Goal: Transaction & Acquisition: Purchase product/service

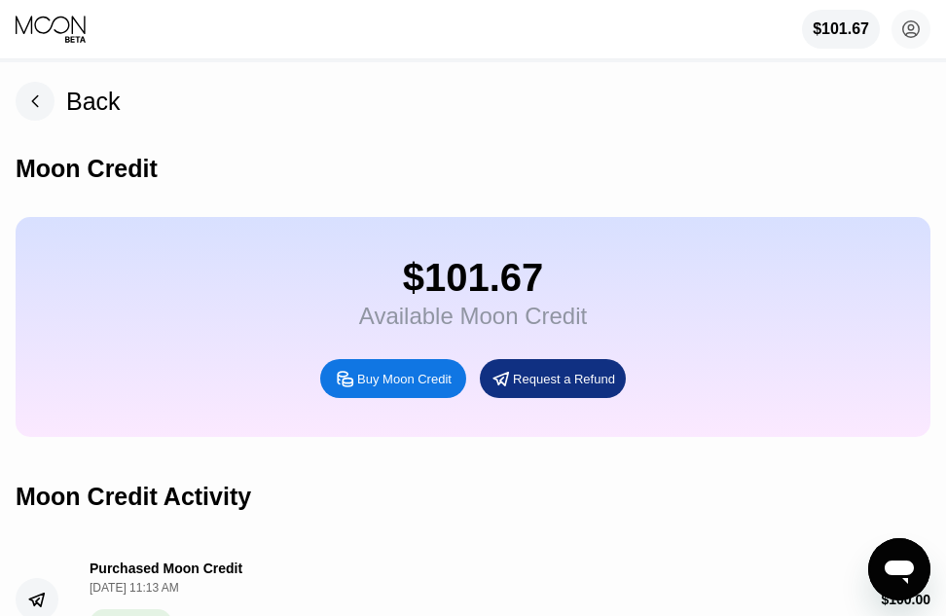
click at [480, 180] on div "Moon Credit" at bounding box center [473, 169] width 914 height 96
click at [44, 87] on rect at bounding box center [35, 101] width 39 height 39
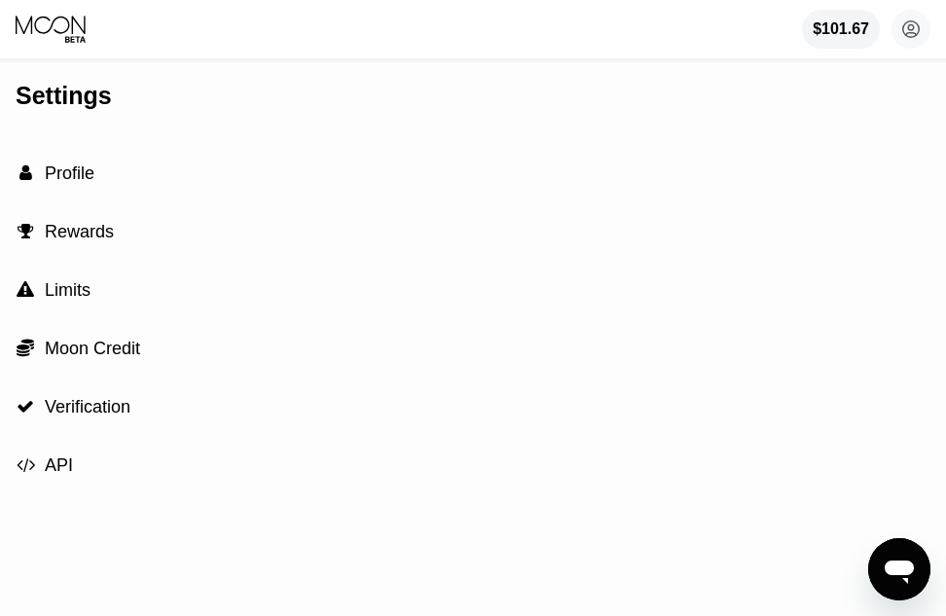
click at [439, 147] on div "Settings  Profile  Rewards  Limits  Moon Credit  Verification  API" at bounding box center [473, 339] width 946 height 554
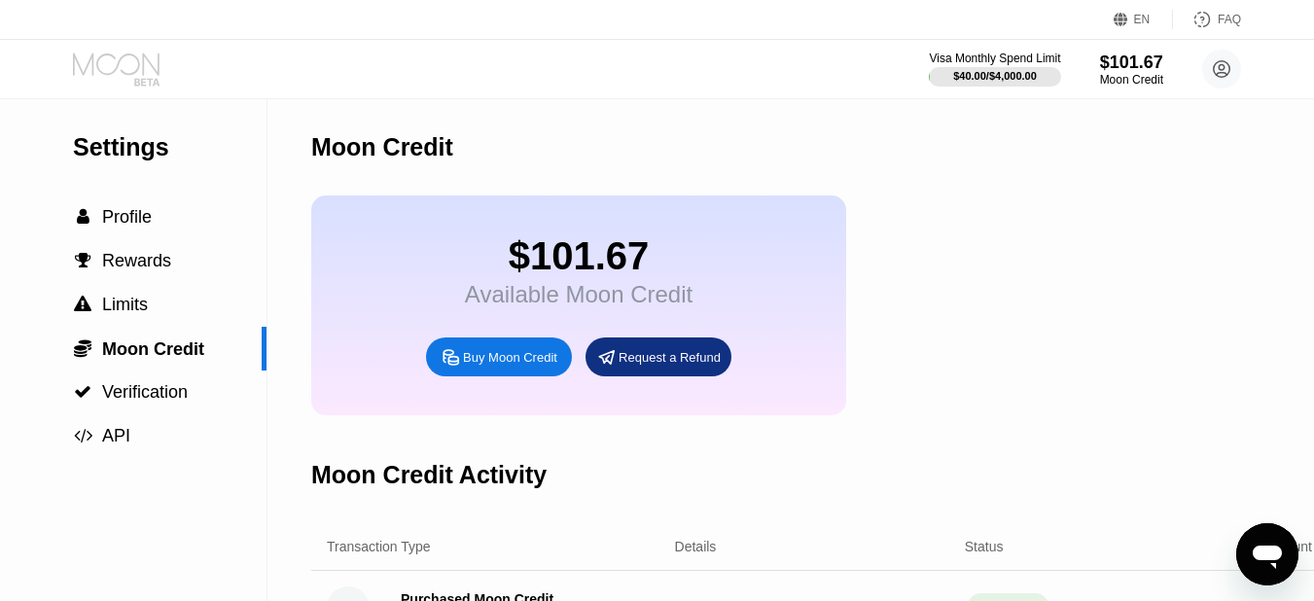
click at [136, 53] on icon at bounding box center [118, 70] width 90 height 34
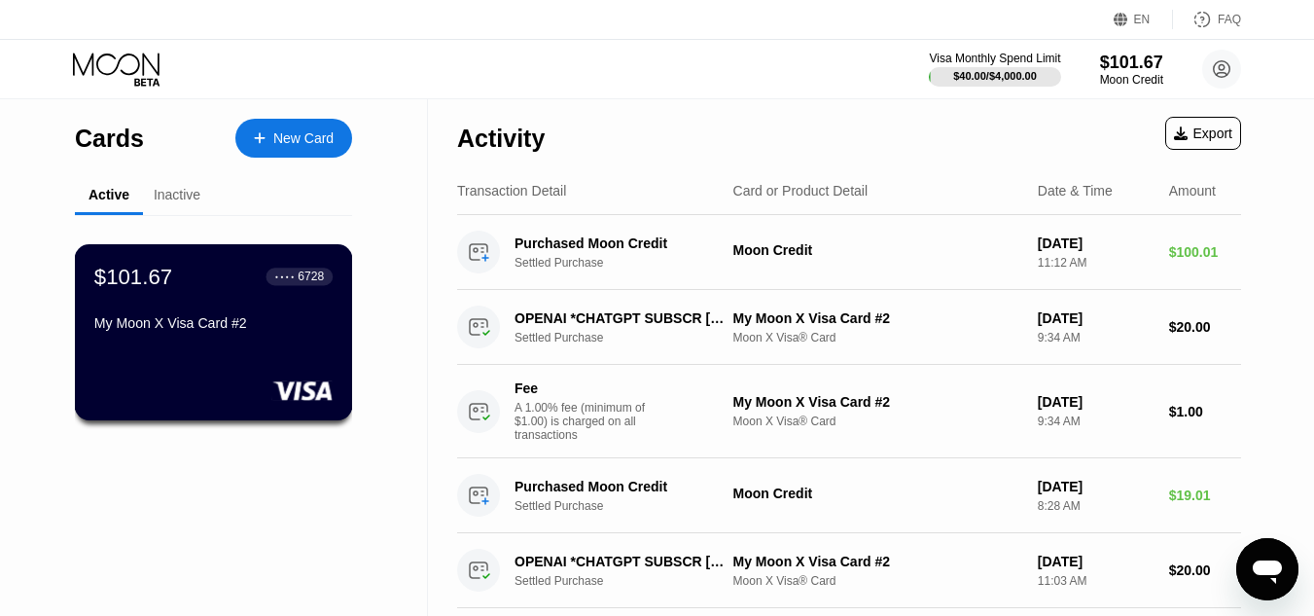
click at [165, 289] on div "$101.67" at bounding box center [133, 276] width 78 height 25
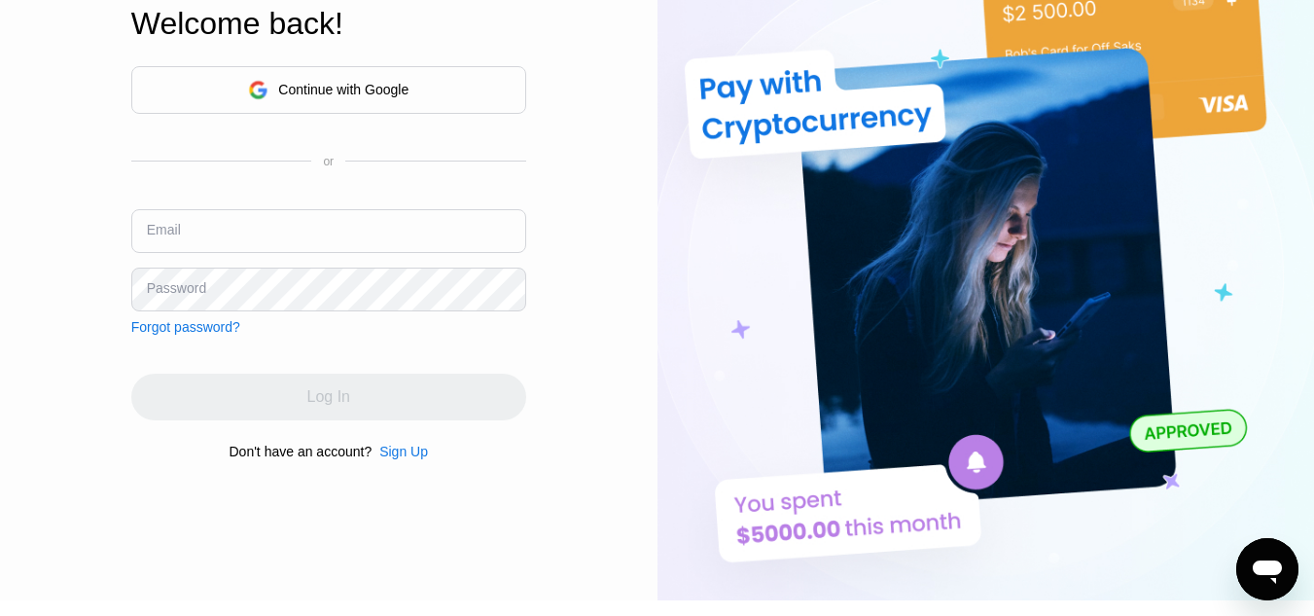
type input "[EMAIL_ADDRESS][DOMAIN_NAME]"
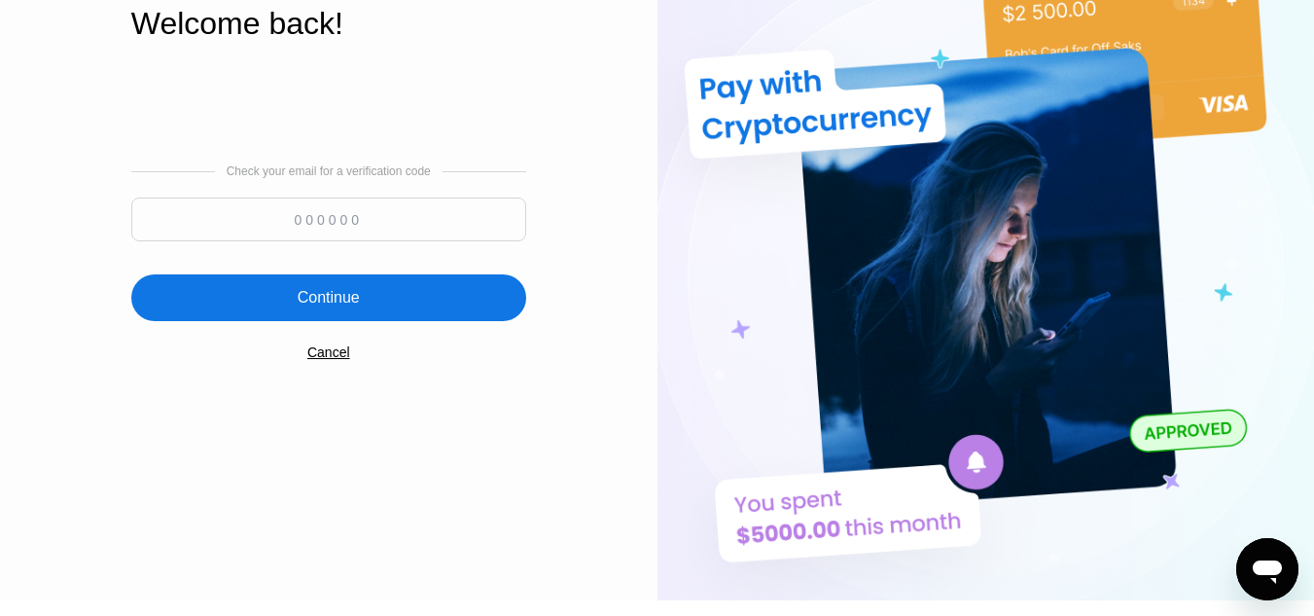
paste input "566178"
click at [332, 210] on input "566178" at bounding box center [328, 219] width 395 height 44
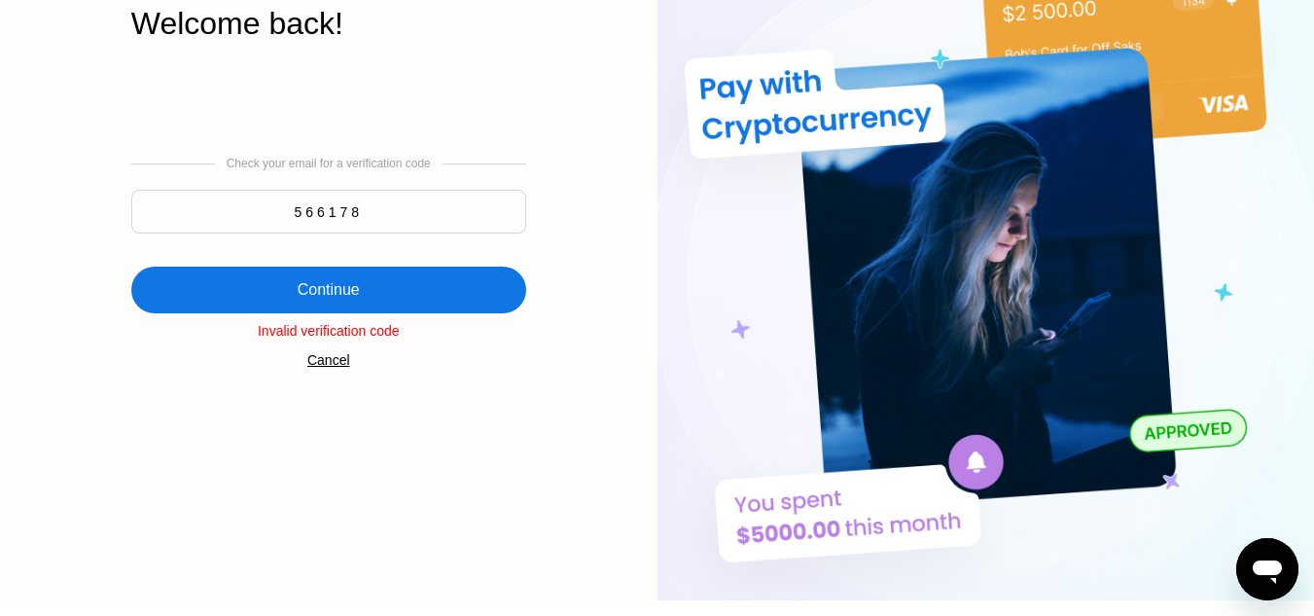
click at [404, 206] on input "566178" at bounding box center [328, 212] width 395 height 44
paste input "715455"
click at [404, 206] on input "715455" at bounding box center [328, 212] width 395 height 44
type input "715455"
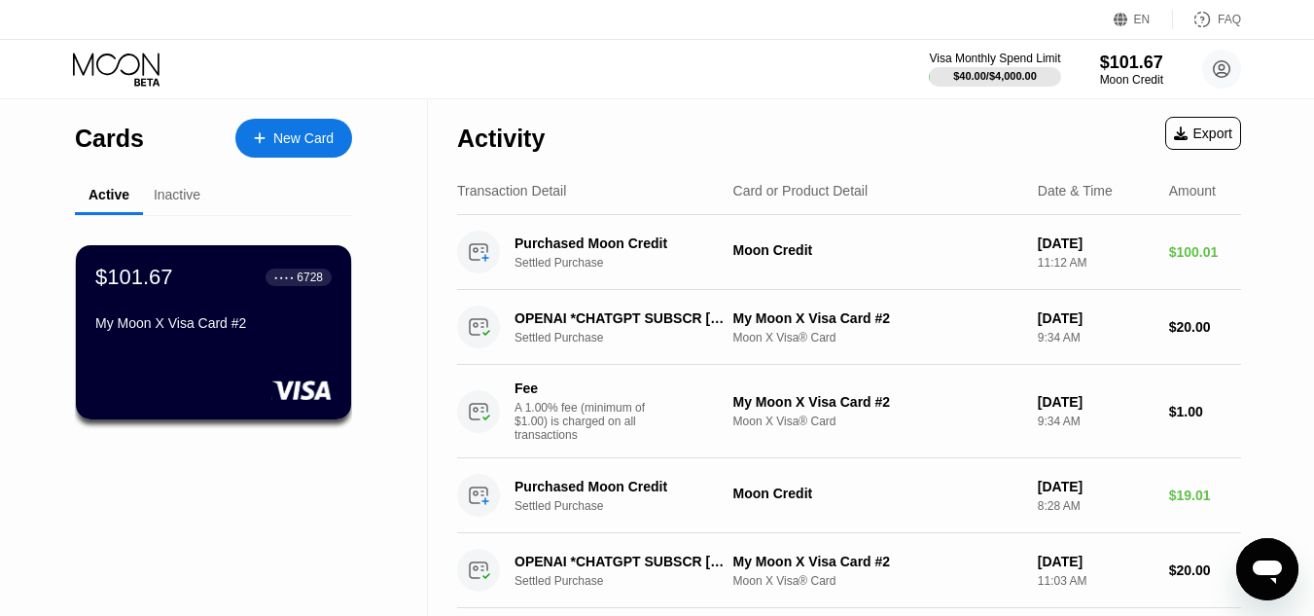
drag, startPoint x: 323, startPoint y: 114, endPoint x: 311, endPoint y: 146, distance: 34.2
click at [311, 146] on div "Cards New Card" at bounding box center [213, 133] width 277 height 68
click at [311, 146] on div "New Card" at bounding box center [303, 138] width 60 height 17
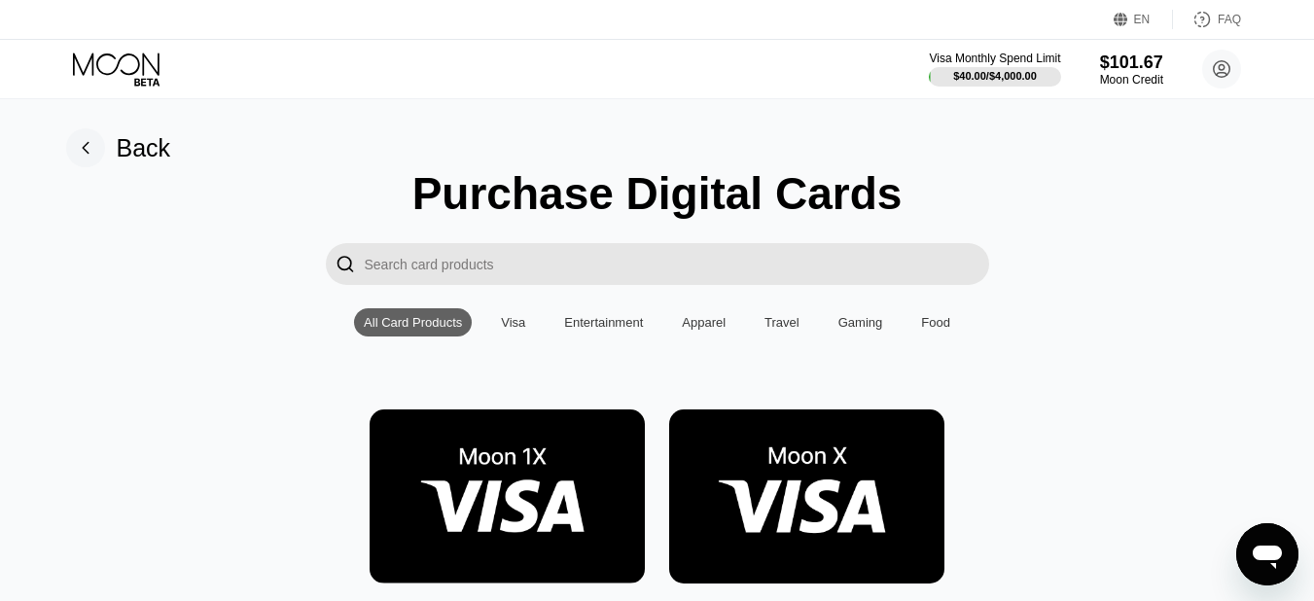
scroll to position [120, 0]
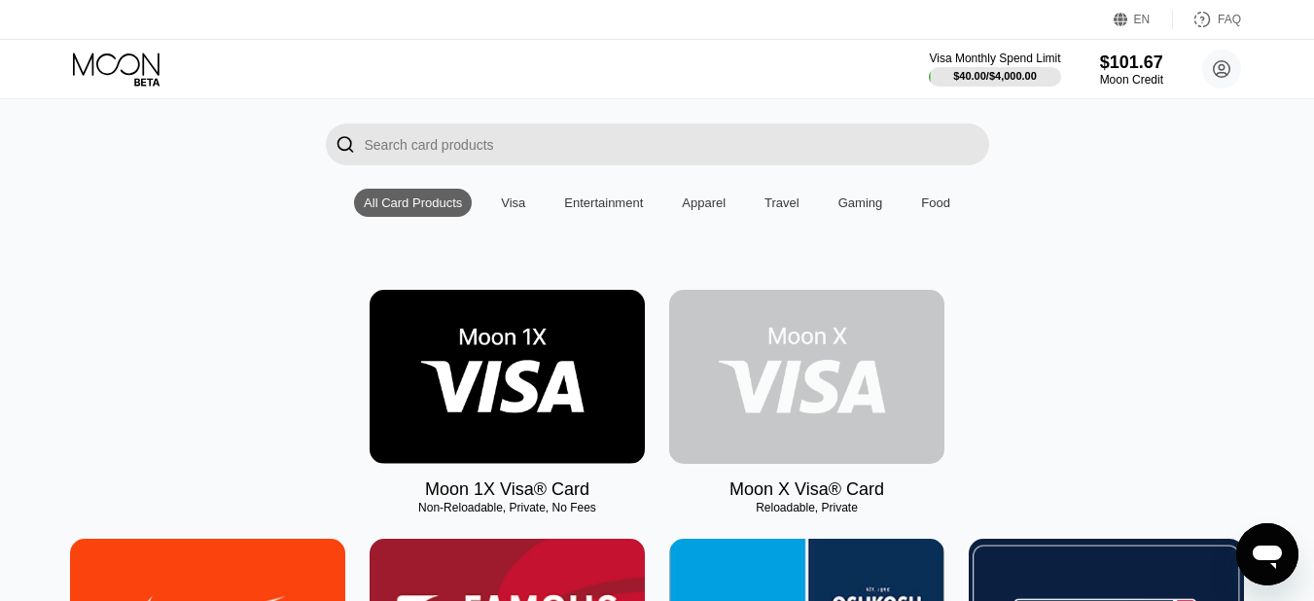
click at [843, 437] on img at bounding box center [806, 377] width 275 height 174
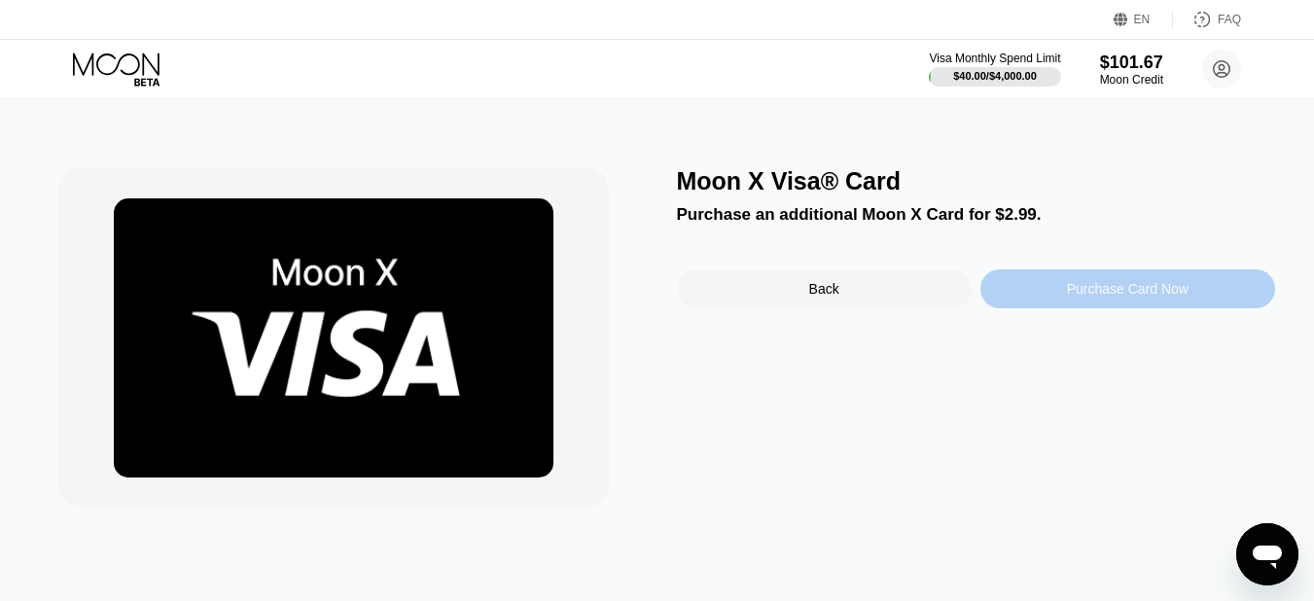
click at [1106, 297] on div "Purchase Card Now" at bounding box center [1128, 289] width 122 height 16
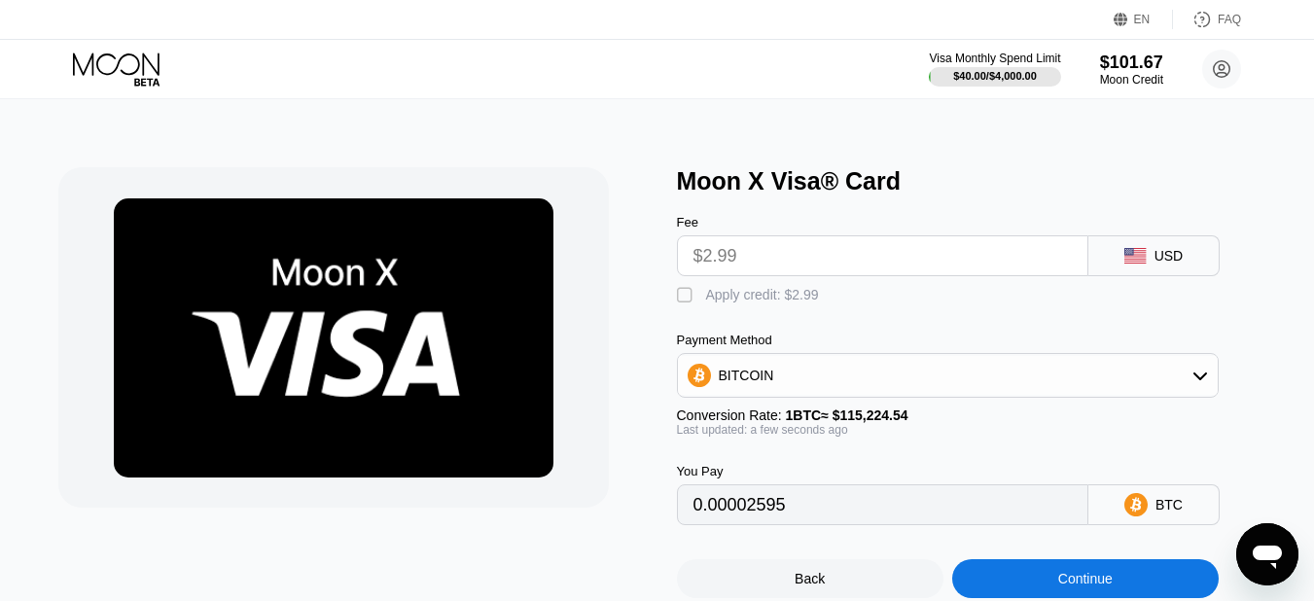
click at [994, 244] on input "$2.99" at bounding box center [883, 255] width 378 height 39
click at [917, 259] on input "$2.99" at bounding box center [883, 255] width 378 height 39
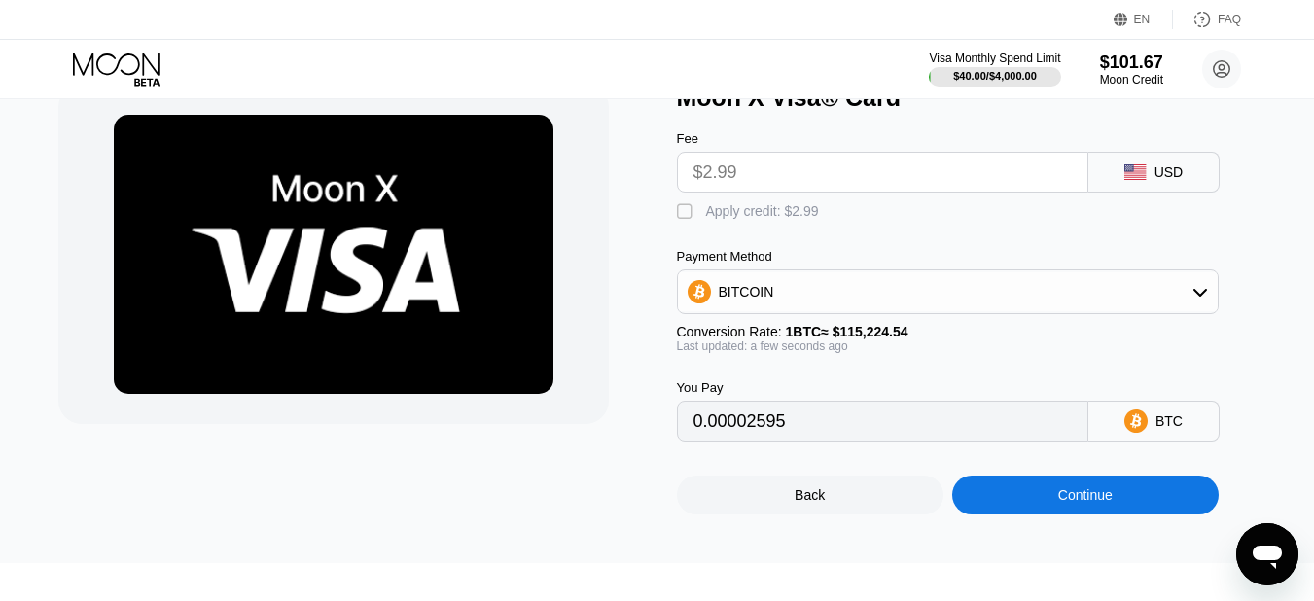
scroll to position [85, 0]
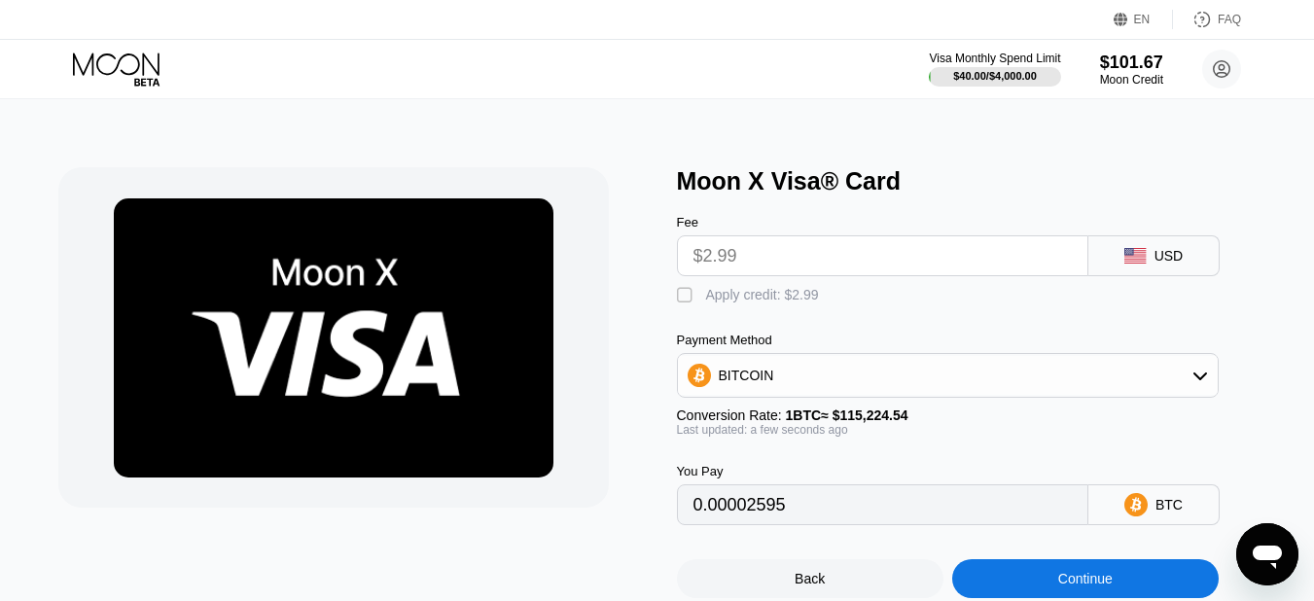
scroll to position [85, 0]
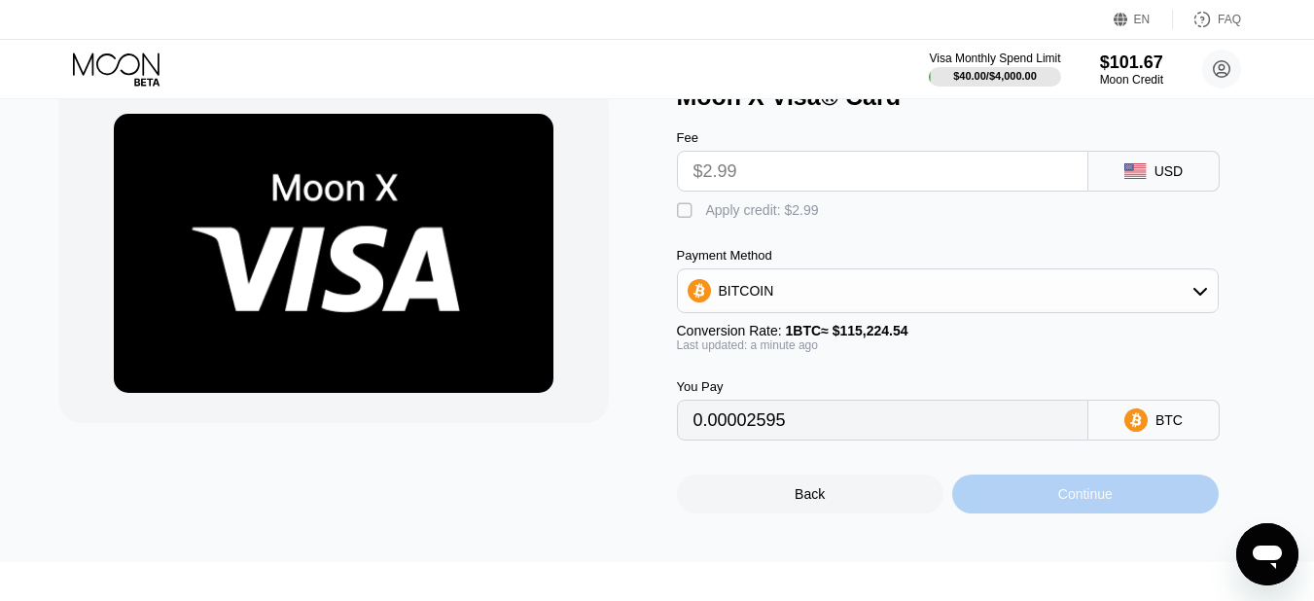
click at [1025, 509] on div "Continue" at bounding box center [1085, 494] width 267 height 39
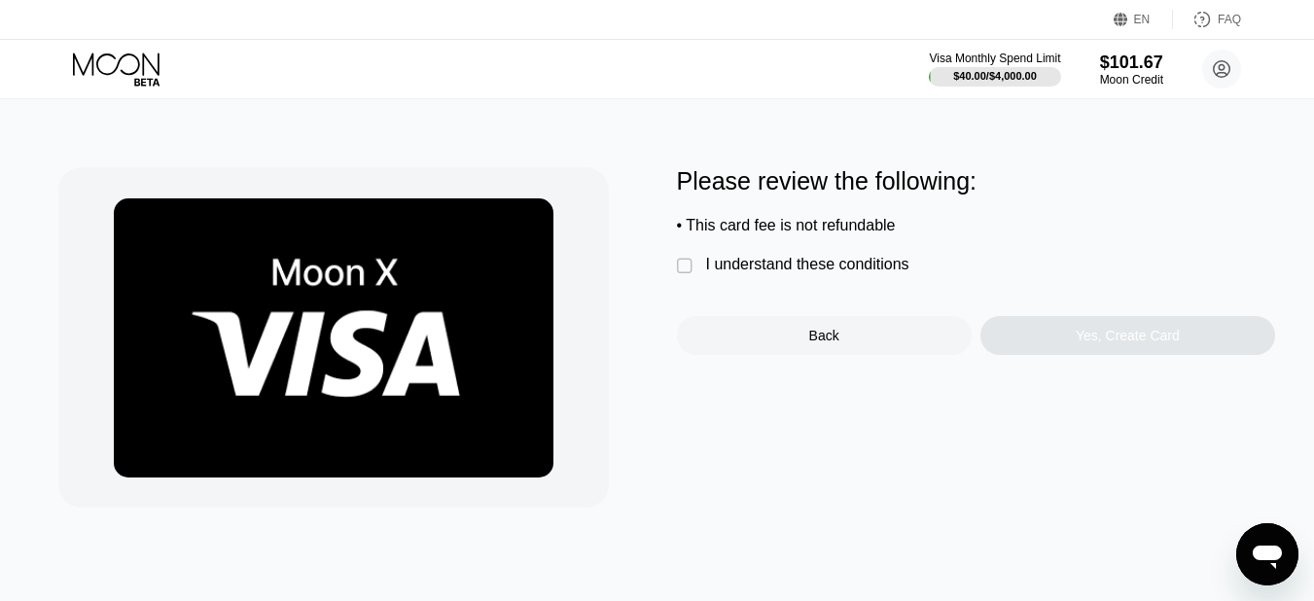
click at [833, 272] on div "I understand these conditions" at bounding box center [807, 265] width 203 height 18
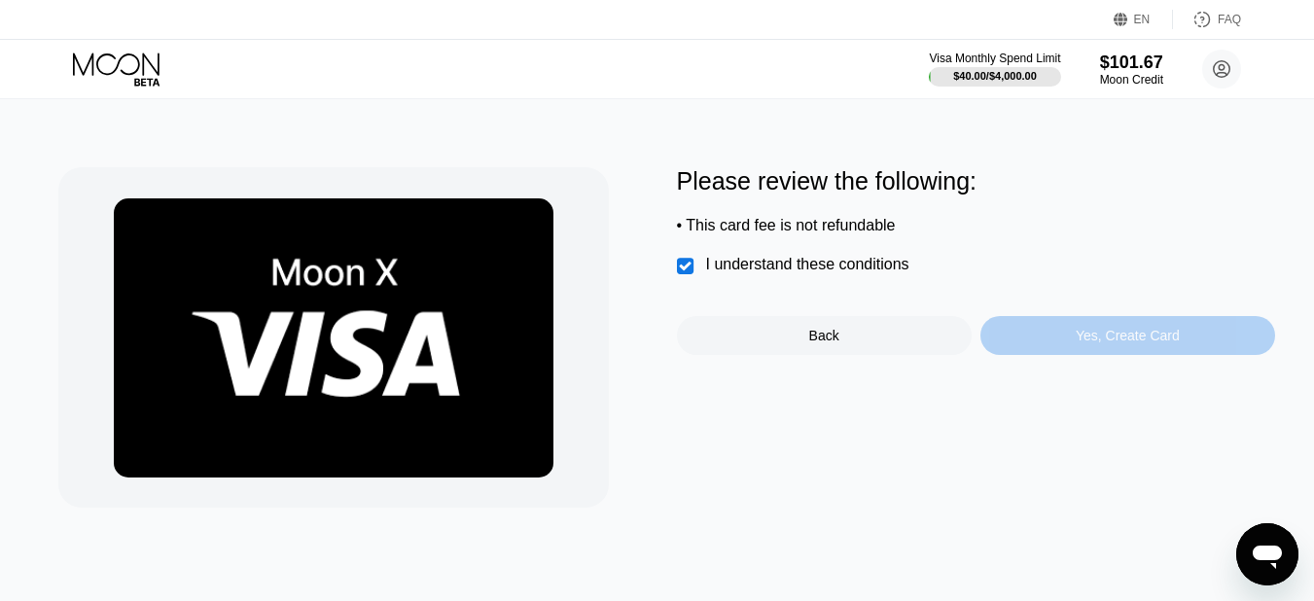
click at [1112, 343] on div "Yes, Create Card" at bounding box center [1128, 336] width 104 height 16
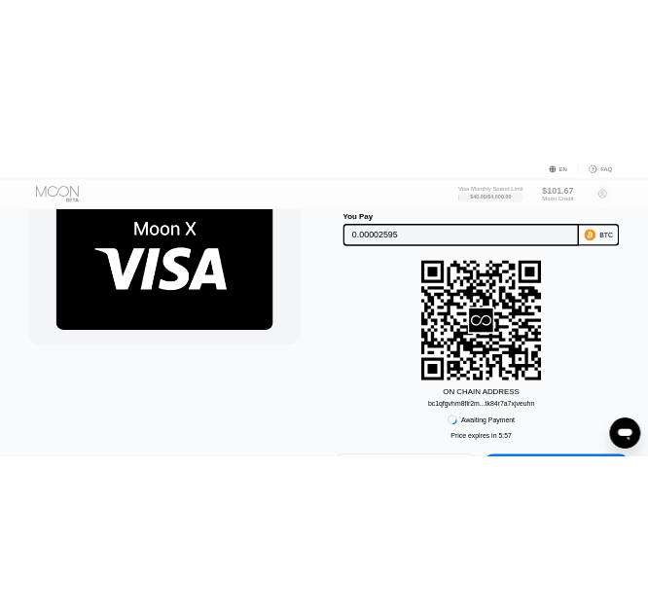
scroll to position [136, 0]
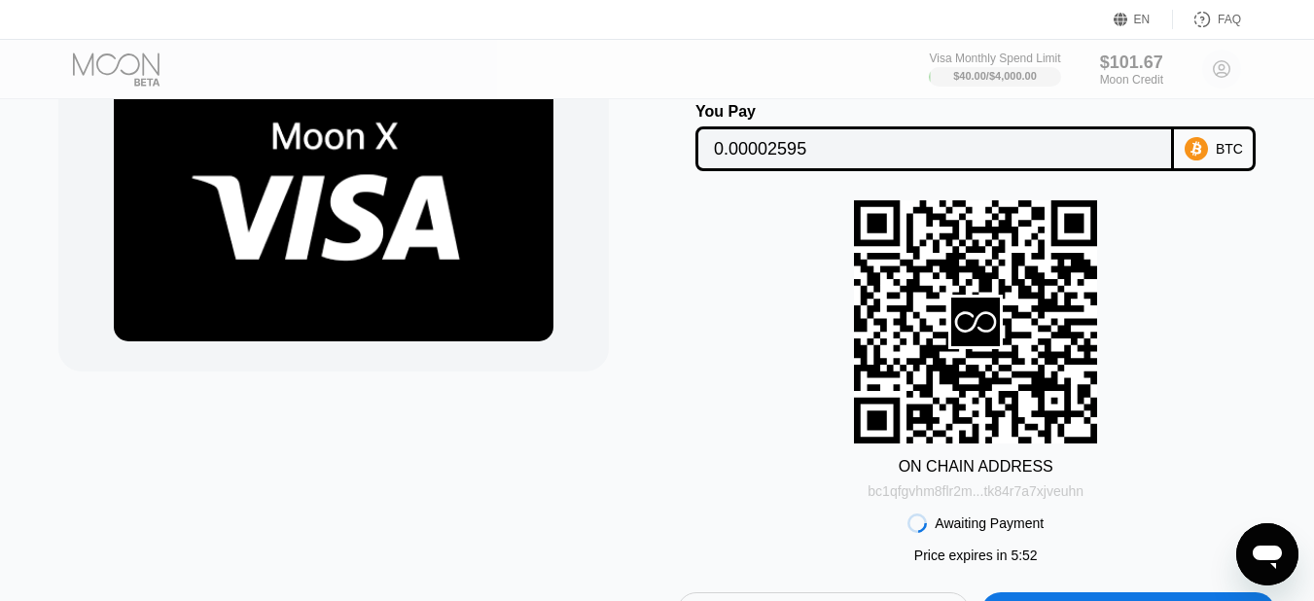
click at [983, 498] on div "bc1qfgvhm8flr2m...tk84r7a7xjveuhn" at bounding box center [976, 491] width 216 height 16
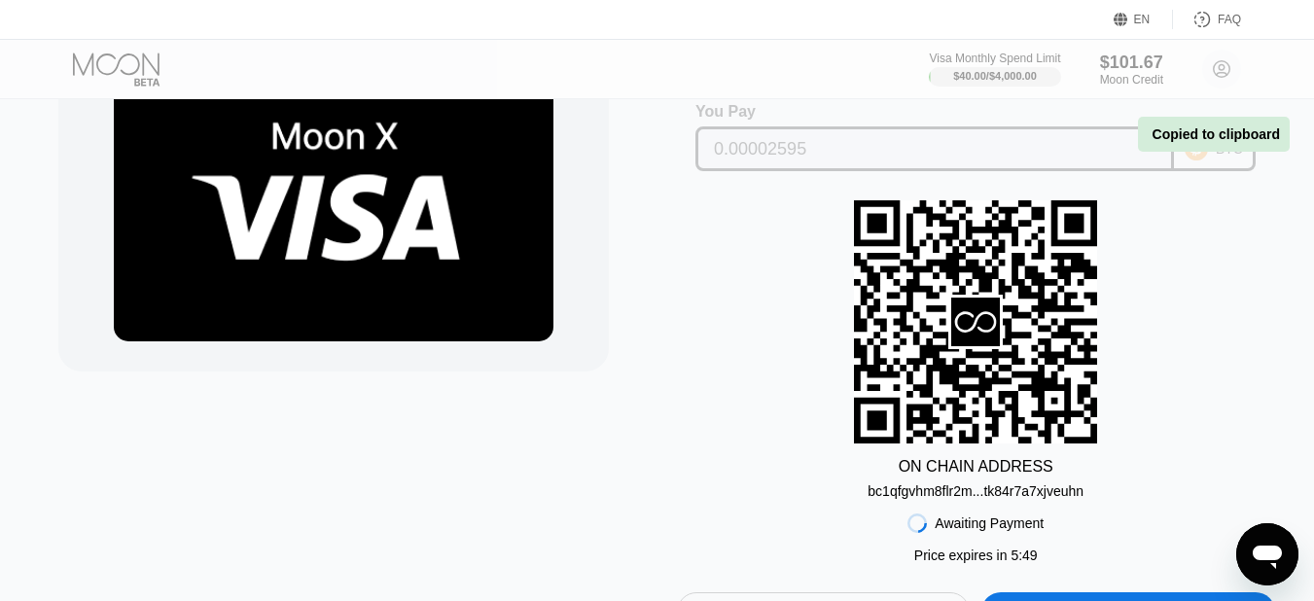
click at [879, 120] on div "You Pay" at bounding box center [935, 112] width 479 height 18
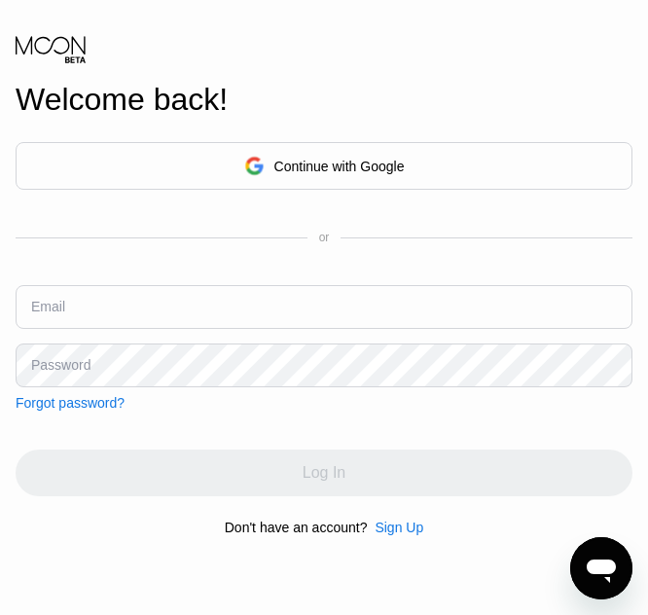
type input "[EMAIL_ADDRESS][DOMAIN_NAME]"
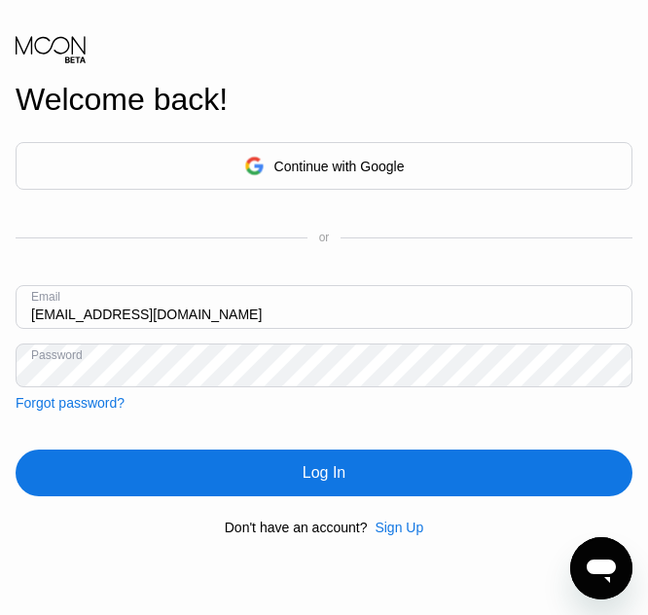
click at [508, 323] on input "[EMAIL_ADDRESS][DOMAIN_NAME]" at bounding box center [324, 307] width 617 height 44
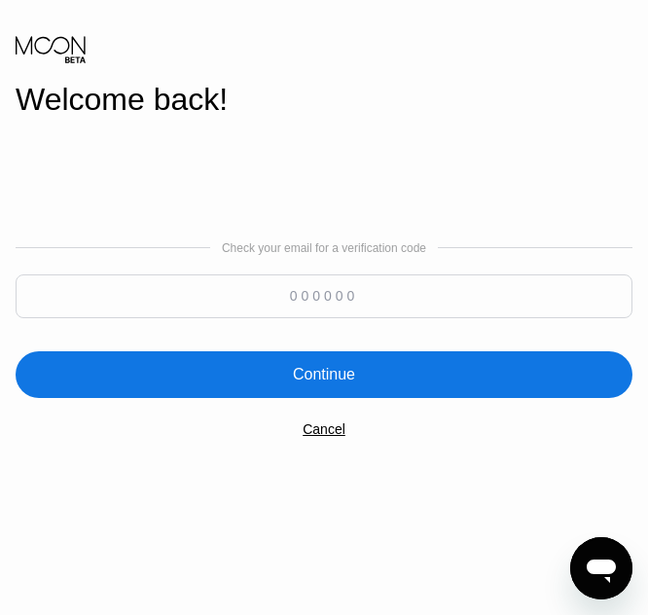
paste input "125491"
click at [282, 309] on input "125491" at bounding box center [324, 296] width 617 height 44
type input "125491"
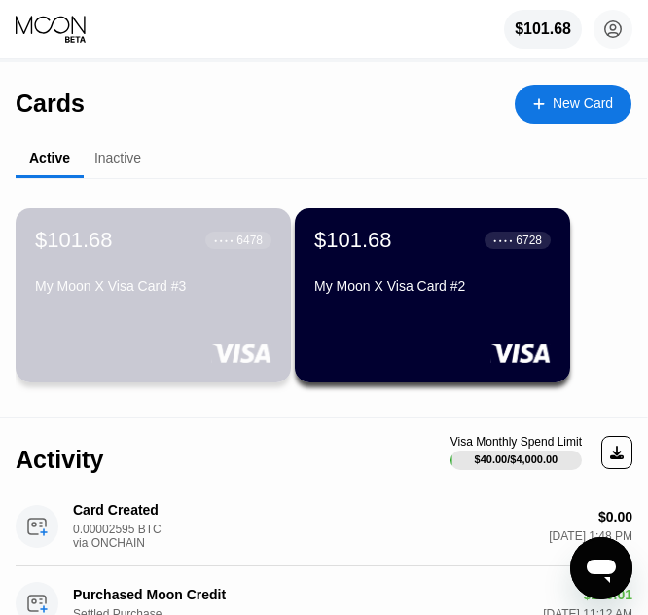
click at [136, 312] on div "$101.68 ● ● ● ● 6478 My Moon X Visa Card #3" at bounding box center [153, 295] width 275 height 174
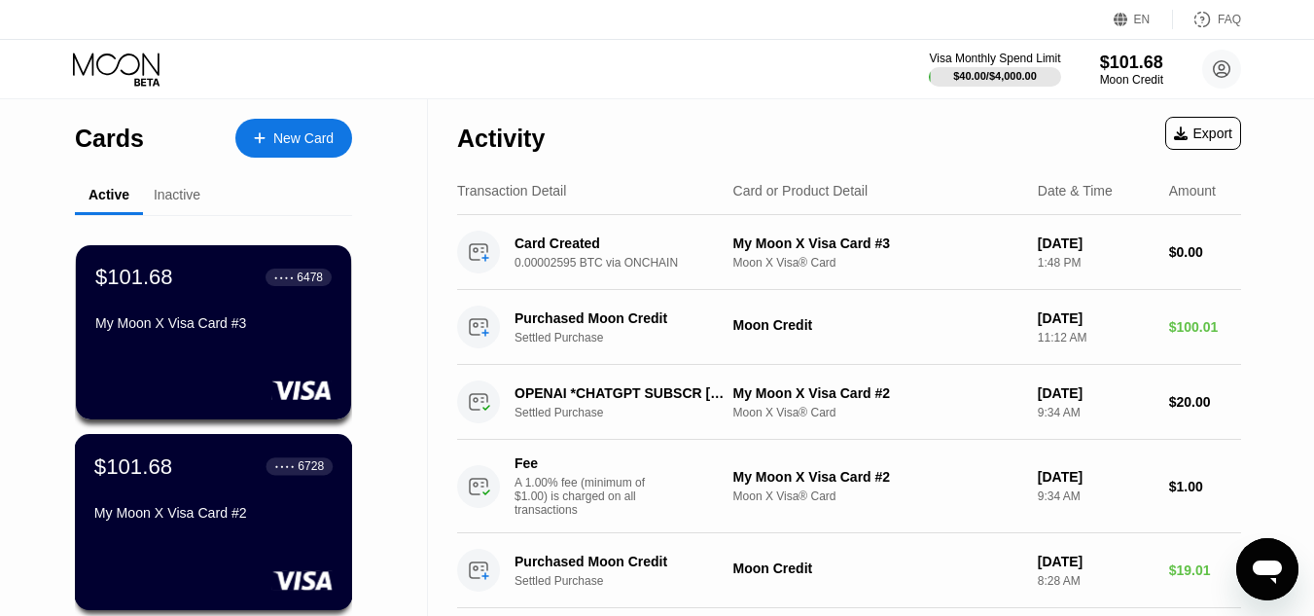
click at [272, 486] on div "$101.68 ● ● ● ● 6728 My Moon X Visa Card #2" at bounding box center [213, 490] width 238 height 75
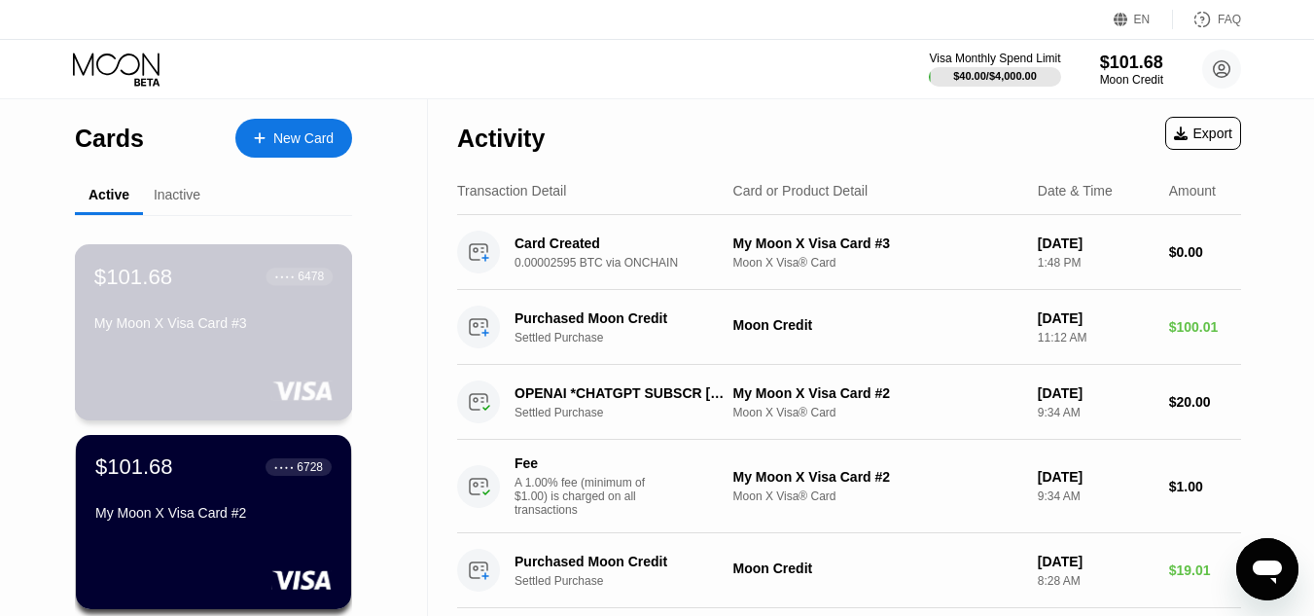
click at [174, 272] on div "$101.68 ● ● ● ● 6478" at bounding box center [213, 276] width 238 height 25
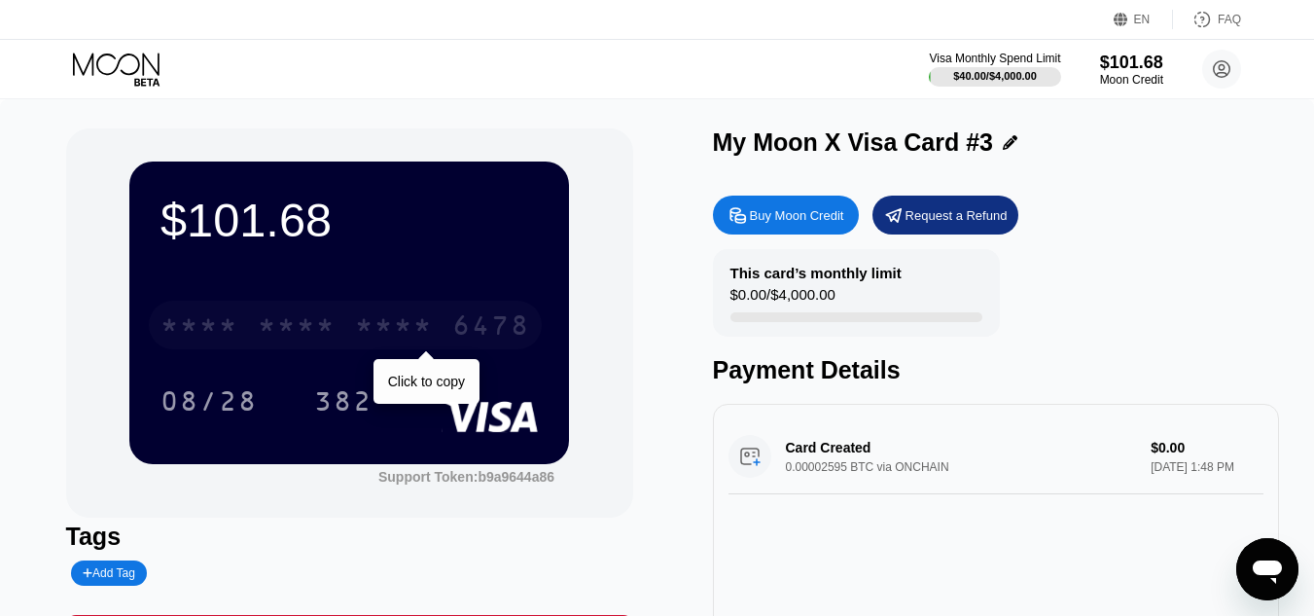
click at [393, 316] on div "* * * *" at bounding box center [394, 327] width 78 height 31
